Goal: Use online tool/utility: Utilize a website feature to perform a specific function

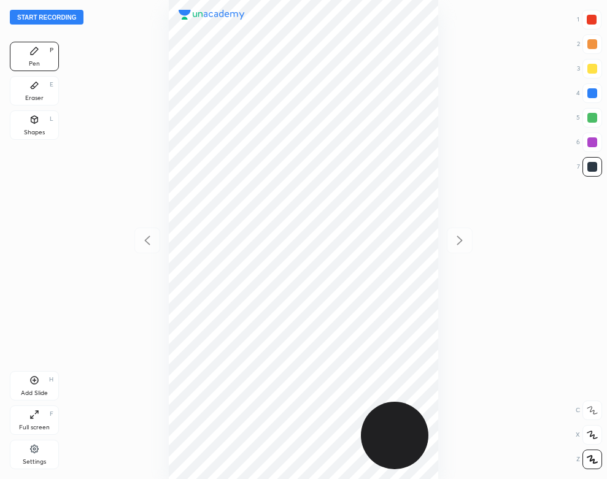
scroll to position [479, 411]
click at [34, 457] on div "Settings" at bounding box center [34, 454] width 49 height 29
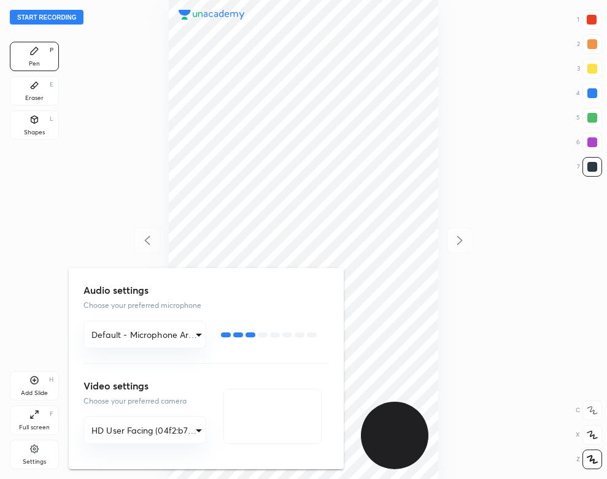
click at [130, 227] on div at bounding box center [303, 239] width 607 height 479
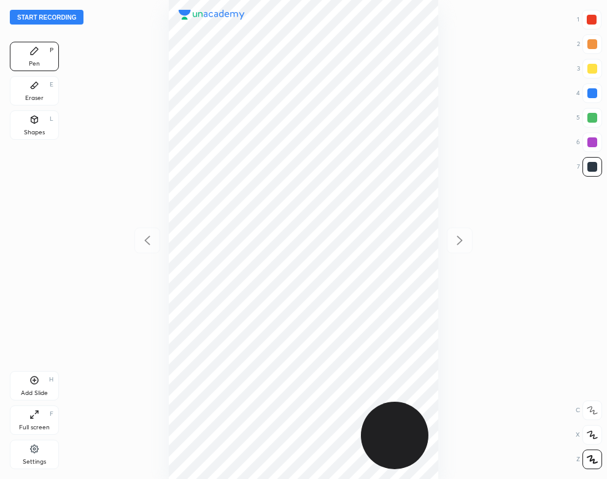
click at [68, 16] on button "Start recording" at bounding box center [47, 17] width 74 height 15
click at [589, 95] on div at bounding box center [592, 93] width 10 height 10
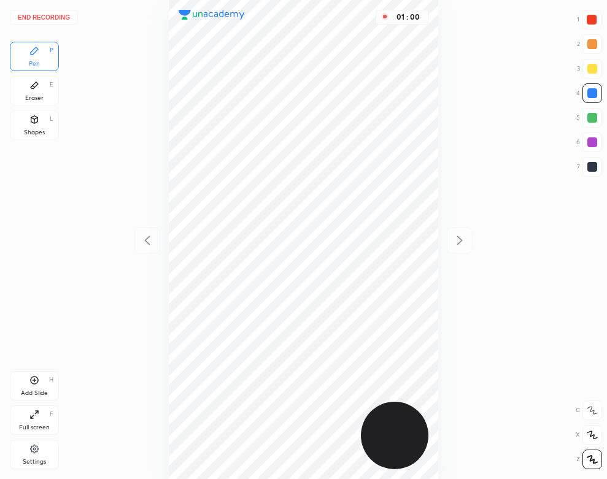
click at [39, 98] on div "Eraser" at bounding box center [34, 98] width 18 height 6
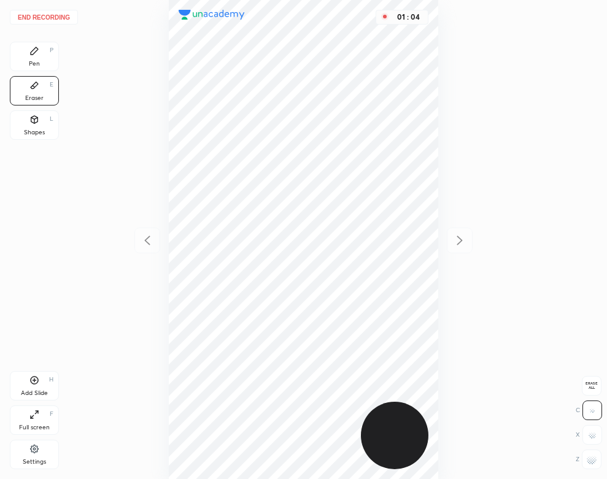
click at [43, 53] on div "Pen P" at bounding box center [34, 56] width 49 height 29
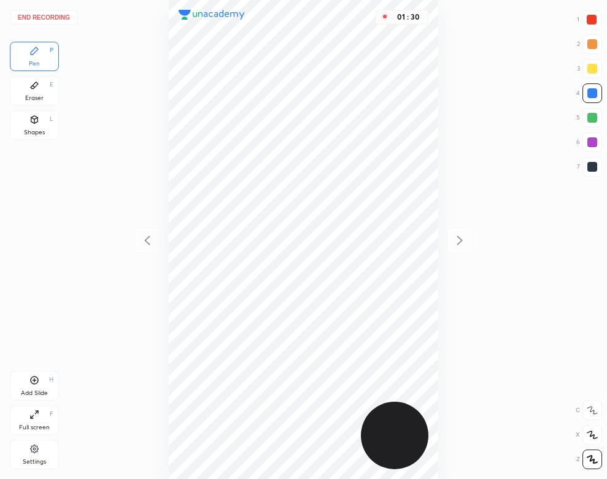
click at [29, 83] on icon at bounding box center [34, 85] width 10 height 10
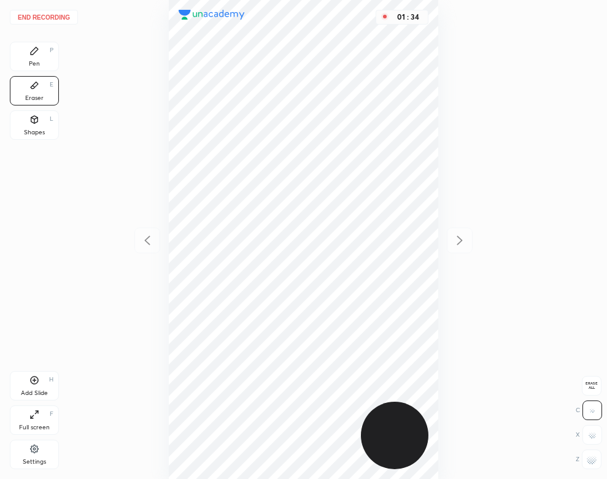
click at [31, 54] on icon at bounding box center [34, 50] width 7 height 7
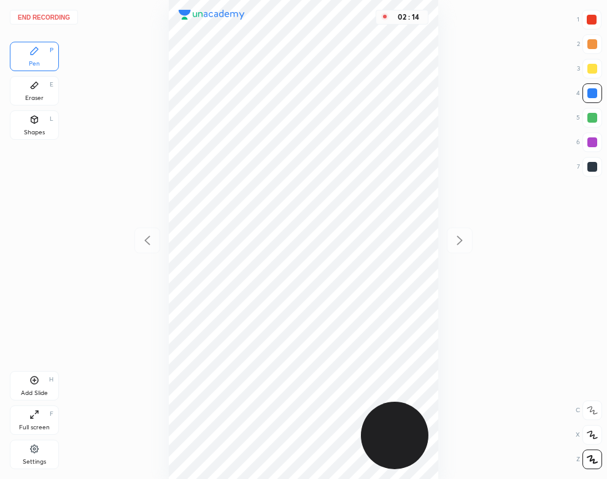
click at [54, 14] on button "End recording" at bounding box center [44, 17] width 68 height 15
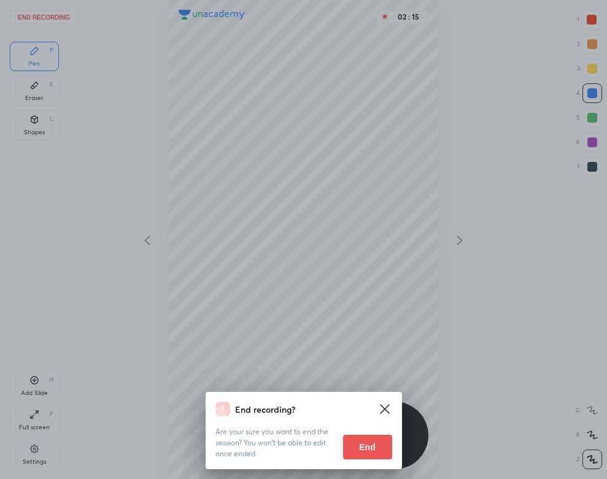
click at [372, 451] on button "End" at bounding box center [367, 447] width 49 height 25
